Goal: Use online tool/utility

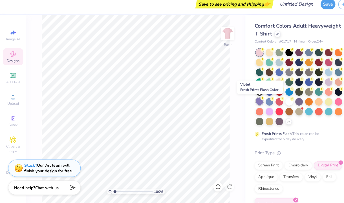
click at [250, 104] on div at bounding box center [251, 104] width 7 height 7
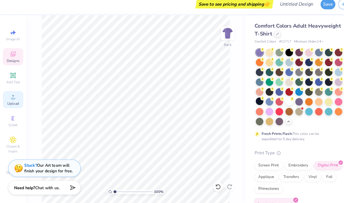
click at [14, 102] on circle at bounding box center [12, 101] width 3 height 3
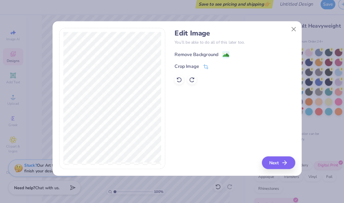
click at [192, 59] on div "Remove Background" at bounding box center [190, 58] width 43 height 7
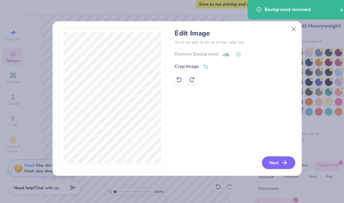
click at [269, 165] on button "Next" at bounding box center [270, 164] width 32 height 12
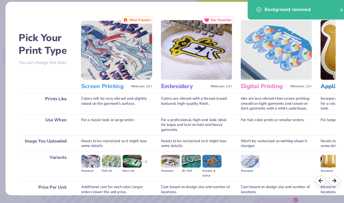
scroll to position [50, 0]
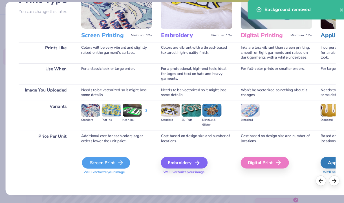
click at [106, 166] on div "Screen Print" at bounding box center [102, 163] width 47 height 11
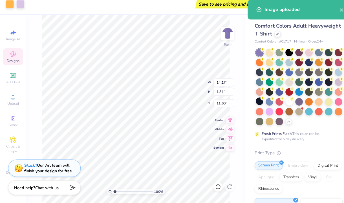
type input "5.77"
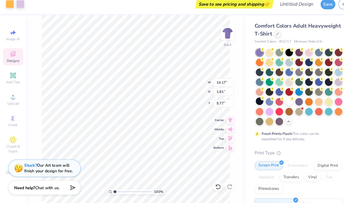
type input "11.73"
type input "1.50"
type input "10.17"
type input "1.30"
type input "9.89"
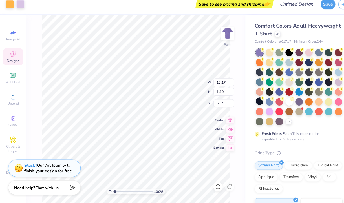
type input "1.26"
type input "5.57"
